Goal: Navigation & Orientation: Find specific page/section

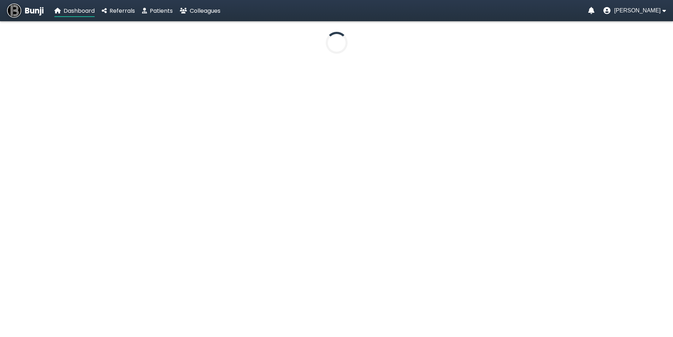
click at [177, 11] on div "Dashboard Referrals Patients Colleagues" at bounding box center [137, 10] width 166 height 9
drag, startPoint x: 172, startPoint y: 10, endPoint x: 164, endPoint y: 10, distance: 8.1
click at [172, 10] on span "Patients" at bounding box center [161, 11] width 23 height 8
click at [12, 13] on img at bounding box center [14, 11] width 14 height 14
click at [168, 58] on div at bounding box center [336, 175] width 673 height 309
